Goal: Task Accomplishment & Management: Use online tool/utility

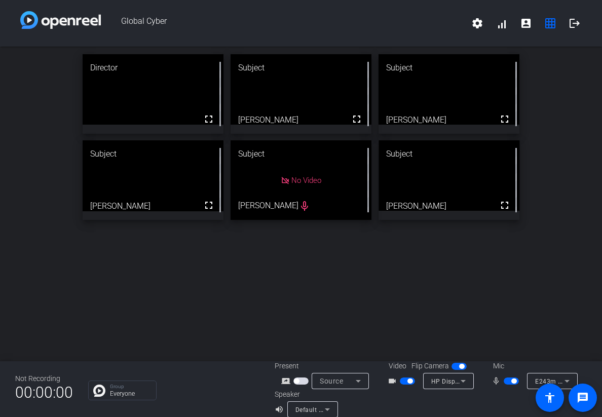
click at [500, 294] on div "Director fullscreen Subject fullscreen [PERSON_NAME] Subject fullscreen [PERSON…" at bounding box center [301, 204] width 602 height 315
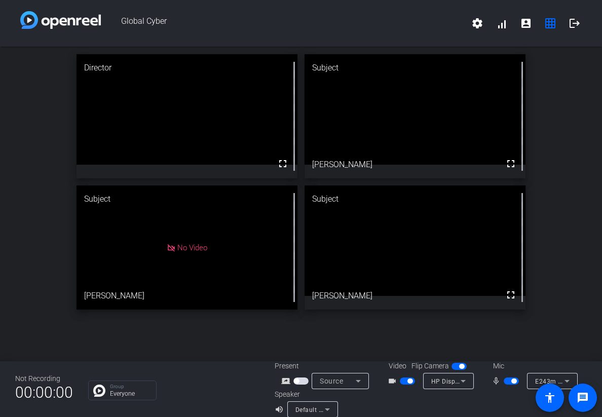
click at [566, 250] on div "Director fullscreen Subject fullscreen [PERSON_NAME] Subject No Video [PERSON_N…" at bounding box center [301, 182] width 602 height 271
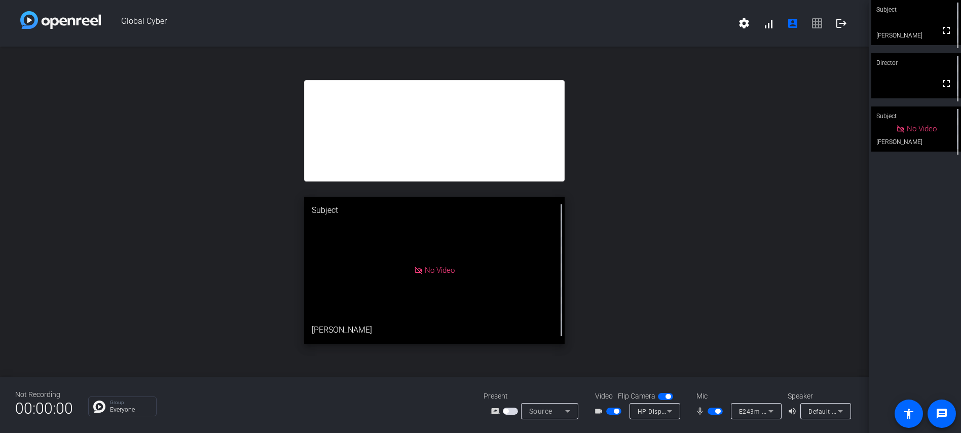
click at [486, 70] on div "open_in_new Subject No Video [PERSON_NAME]" at bounding box center [434, 212] width 869 height 330
click at [490, 113] on div at bounding box center [434, 130] width 261 height 101
click at [602, 152] on div "open_in_new Subject No Video [PERSON_NAME]" at bounding box center [434, 212] width 869 height 330
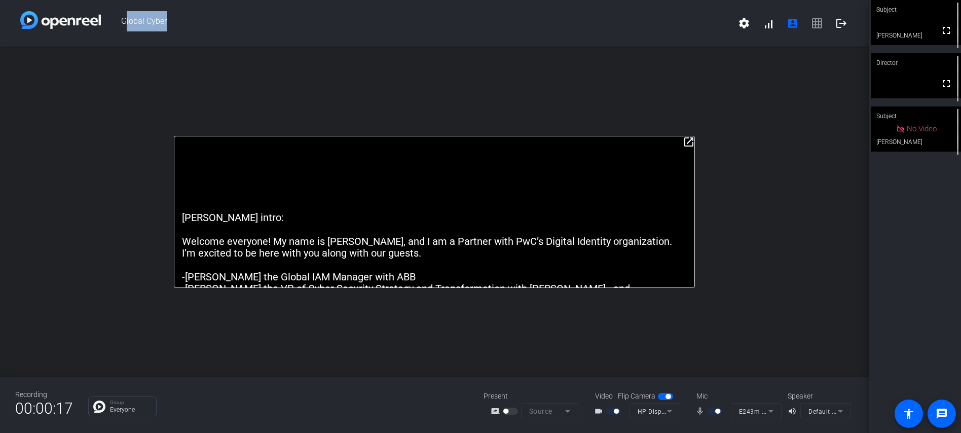
drag, startPoint x: 612, startPoint y: 139, endPoint x: 619, endPoint y: 6, distance: 133.5
click at [602, 6] on div "Global Cyber settings signal_cellular_alt account_box grid_on logout open_in_ne…" at bounding box center [434, 216] width 869 height 433
click at [602, 148] on div "[PERSON_NAME] intro: Welcome everyone! My name is [PERSON_NAME], and I am a Par…" at bounding box center [434, 212] width 521 height 152
click at [602, 141] on mat-icon "open_in_new" at bounding box center [689, 142] width 12 height 12
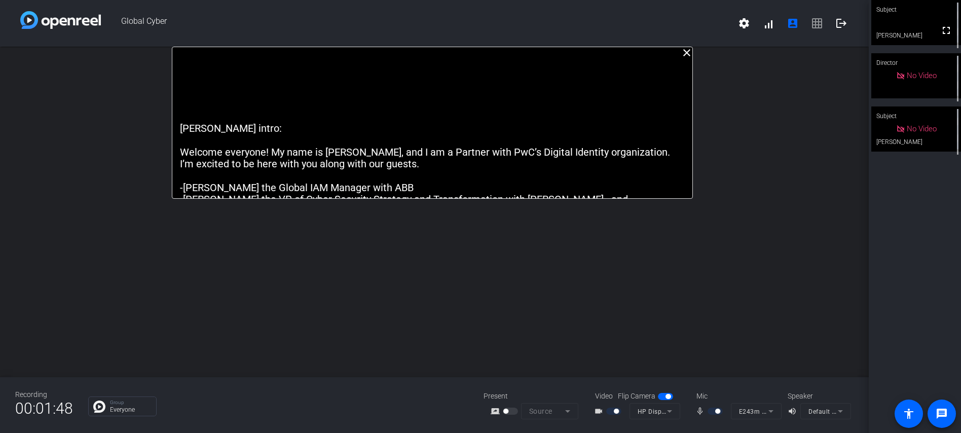
drag, startPoint x: 632, startPoint y: 73, endPoint x: 630, endPoint y: 64, distance: 9.7
click at [602, 65] on div "[PERSON_NAME] intro: Welcome everyone! My name is [PERSON_NAME], and I am a Par…" at bounding box center [432, 123] width 521 height 152
click at [602, 107] on div "[PERSON_NAME] intro: Welcome everyone! My name is [PERSON_NAME], and I am a Par…" at bounding box center [432, 123] width 521 height 152
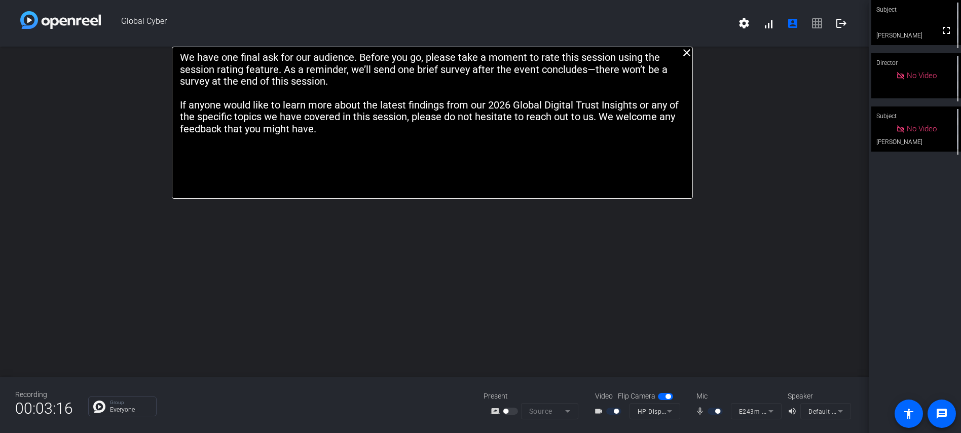
click at [602, 116] on div "close [PERSON_NAME] intro: Welcome everyone! My name is [PERSON_NAME], and I am…" at bounding box center [434, 212] width 869 height 330
click at [602, 106] on div "close [PERSON_NAME] intro: Welcome everyone! My name is [PERSON_NAME], and I am…" at bounding box center [434, 212] width 869 height 330
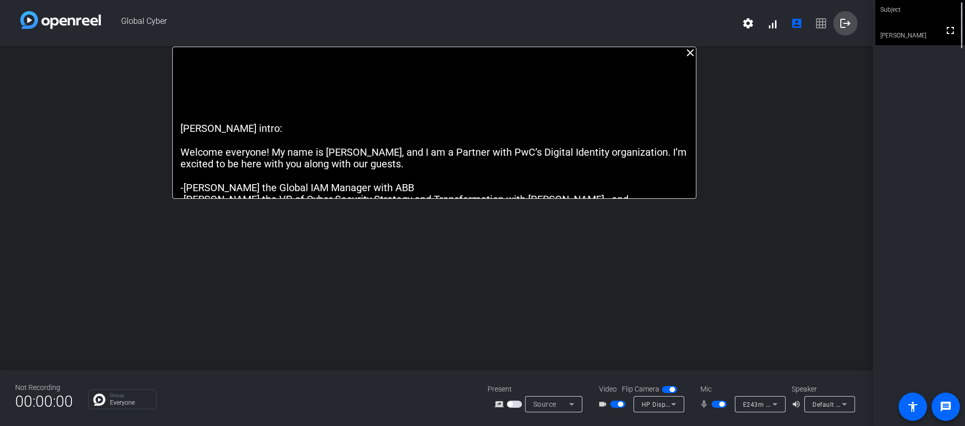
click at [602, 21] on mat-icon "logout" at bounding box center [845, 23] width 12 height 12
